Goal: Task Accomplishment & Management: Manage account settings

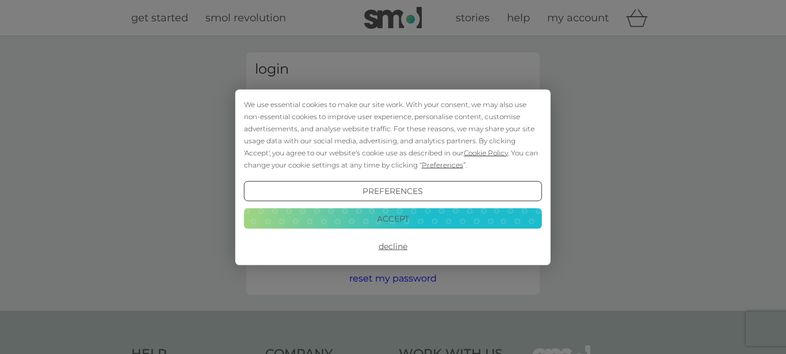
click at [388, 250] on button "Decline" at bounding box center [393, 246] width 298 height 21
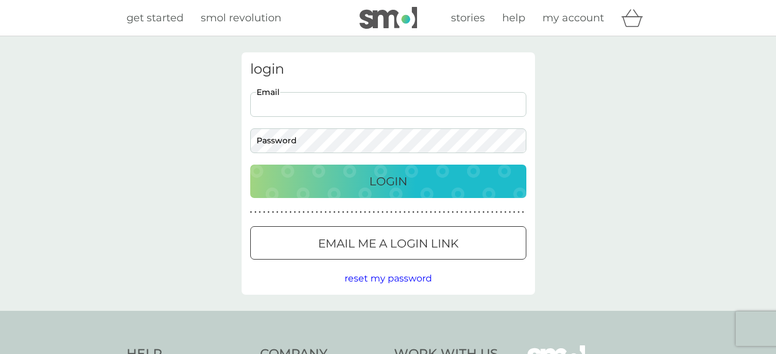
click at [326, 104] on input "Email" at bounding box center [388, 104] width 276 height 25
type input "[EMAIL_ADDRESS][DOMAIN_NAME]"
click at [388, 181] on p "Login" at bounding box center [388, 181] width 38 height 18
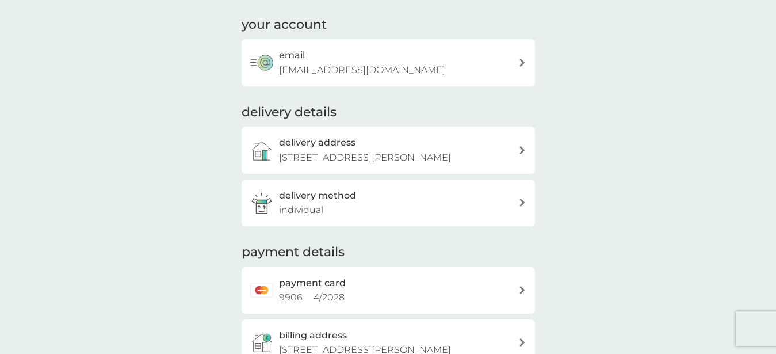
scroll to position [235, 0]
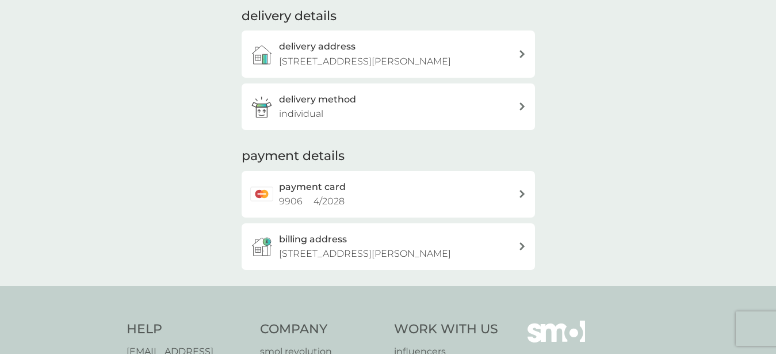
click at [521, 195] on icon at bounding box center [522, 194] width 6 height 8
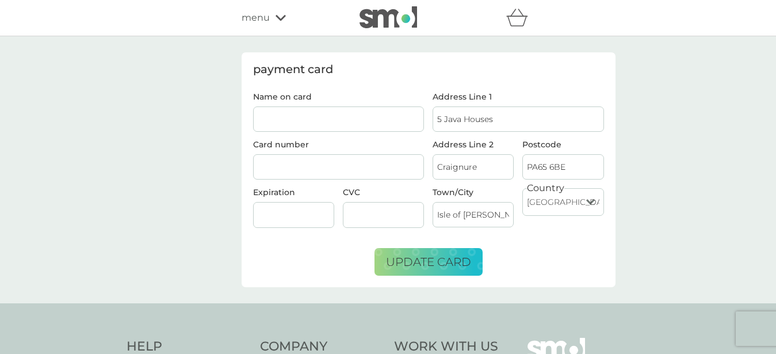
click at [332, 131] on input "Name on card" at bounding box center [338, 118] width 171 height 25
type input "MRS C A Perry"
click at [427, 263] on span "update card" at bounding box center [428, 262] width 85 height 14
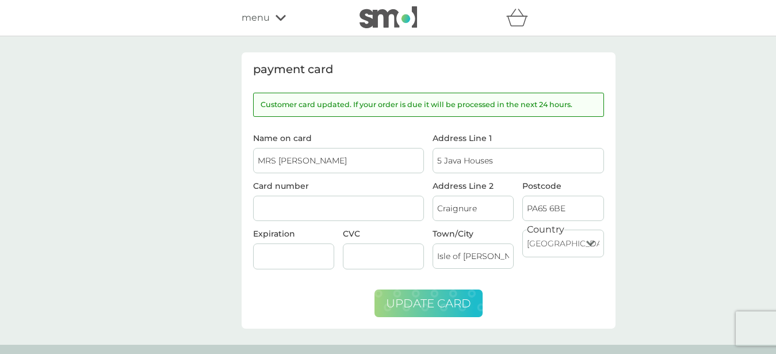
click at [277, 16] on icon at bounding box center [281, 18] width 10 height 6
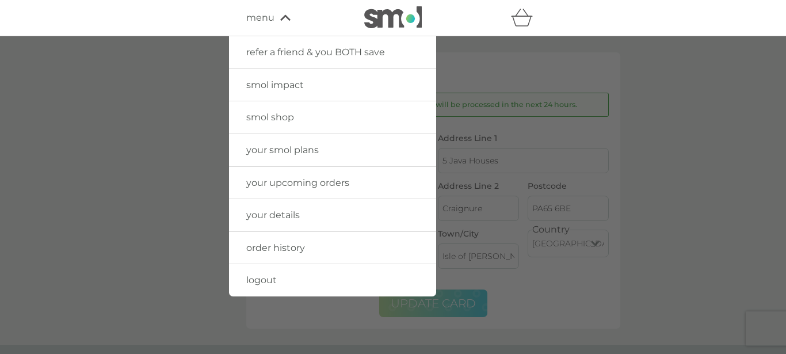
click at [298, 187] on span "your upcoming orders" at bounding box center [297, 182] width 103 height 11
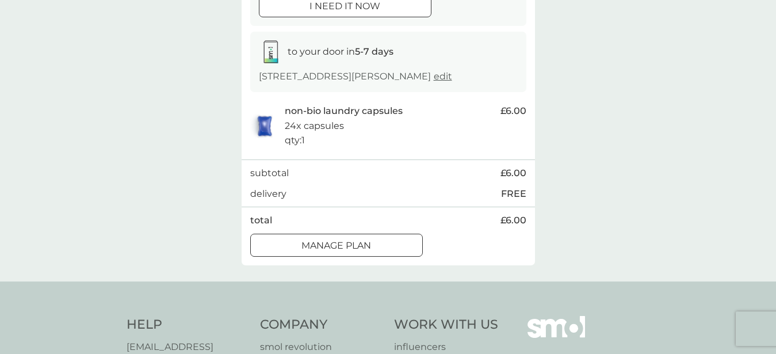
scroll to position [176, 0]
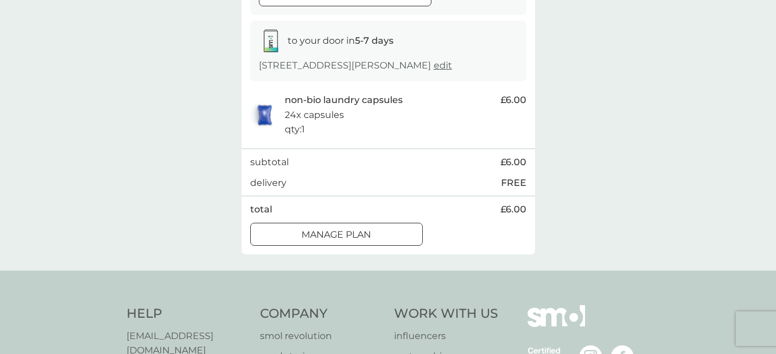
click at [354, 230] on div at bounding box center [336, 234] width 41 height 12
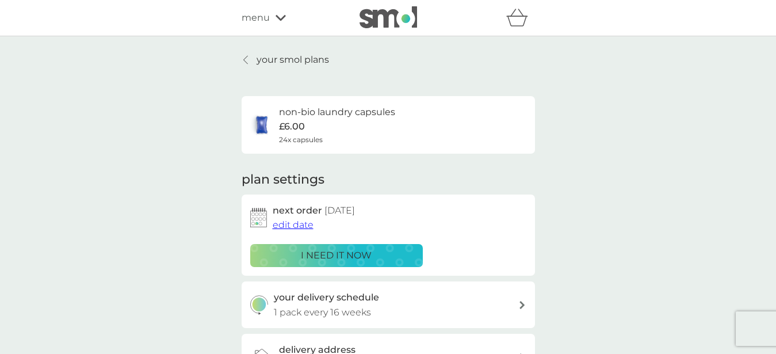
scroll to position [59, 0]
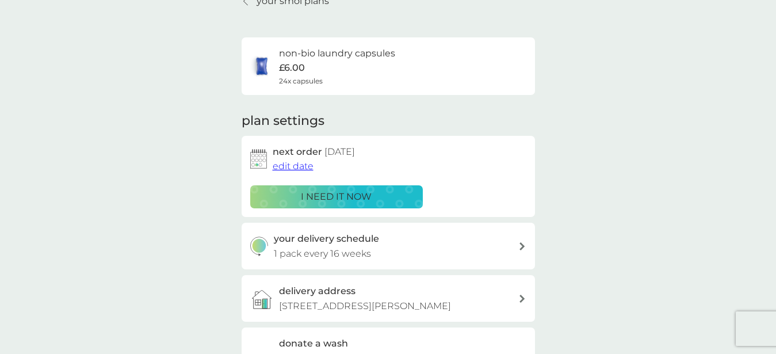
click at [290, 165] on span "edit date" at bounding box center [293, 165] width 41 height 11
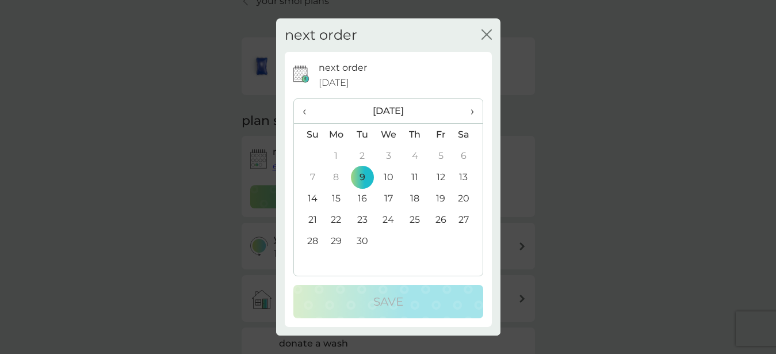
click at [472, 112] on span "›" at bounding box center [468, 111] width 12 height 24
click at [389, 220] on td "22" at bounding box center [388, 219] width 26 height 21
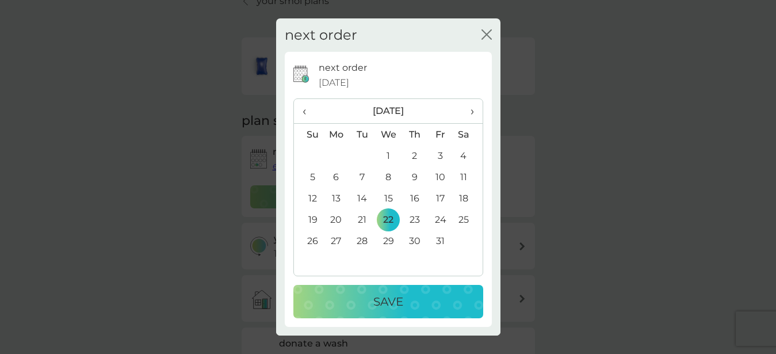
click at [392, 298] on p "Save" at bounding box center [388, 301] width 30 height 18
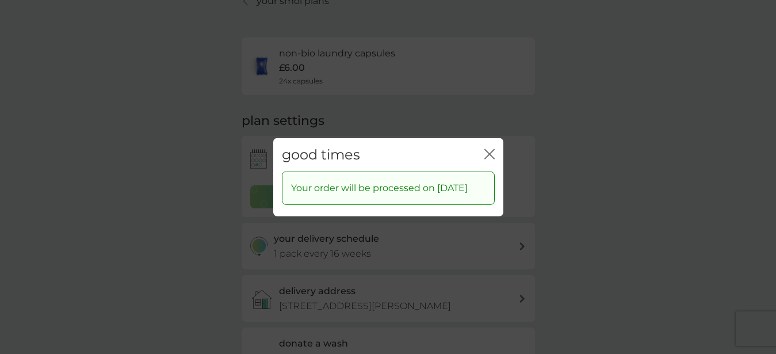
click at [488, 149] on icon "close" at bounding box center [487, 153] width 5 height 9
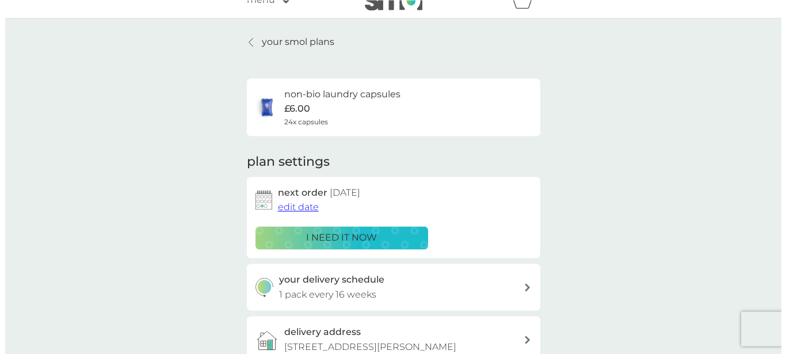
scroll to position [0, 0]
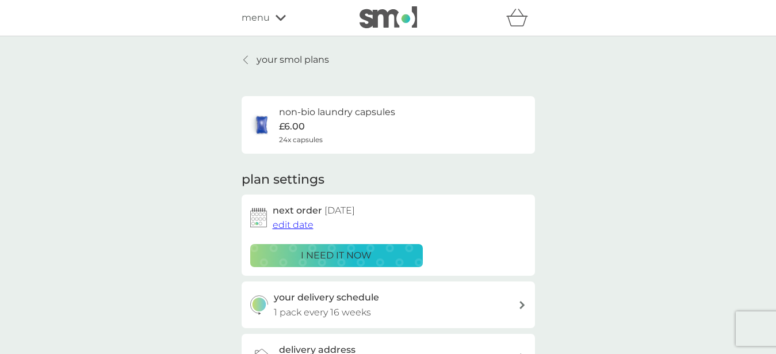
click at [282, 18] on icon at bounding box center [281, 18] width 10 height 6
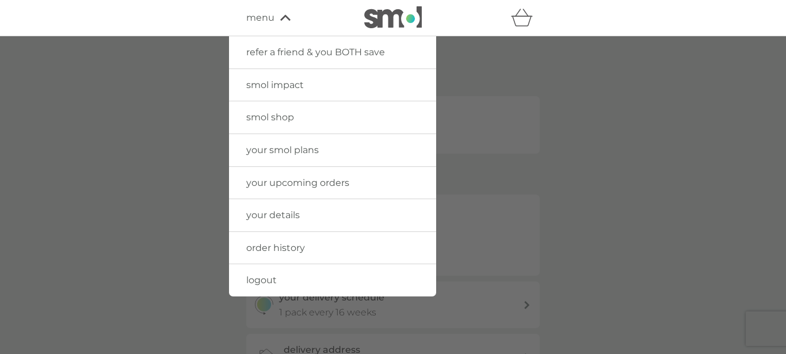
click at [258, 279] on span "logout" at bounding box center [261, 279] width 30 height 11
